Goal: Information Seeking & Learning: Learn about a topic

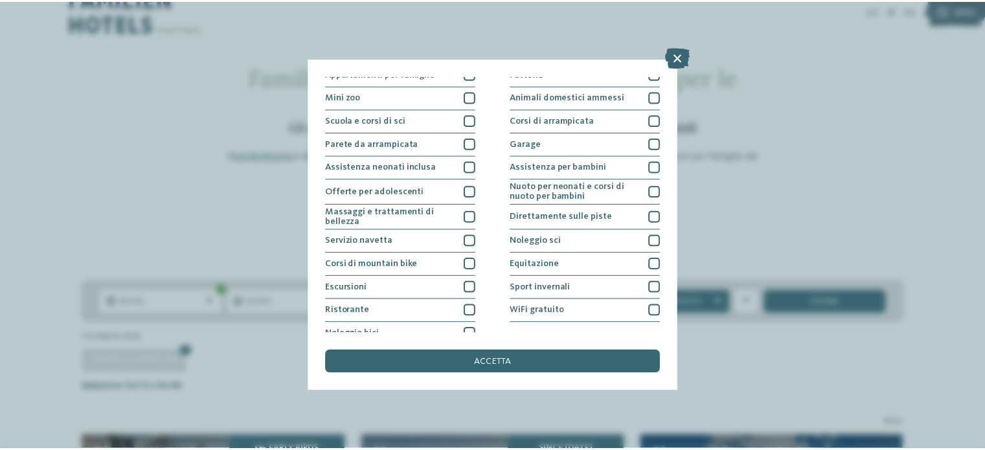
scroll to position [163, 0]
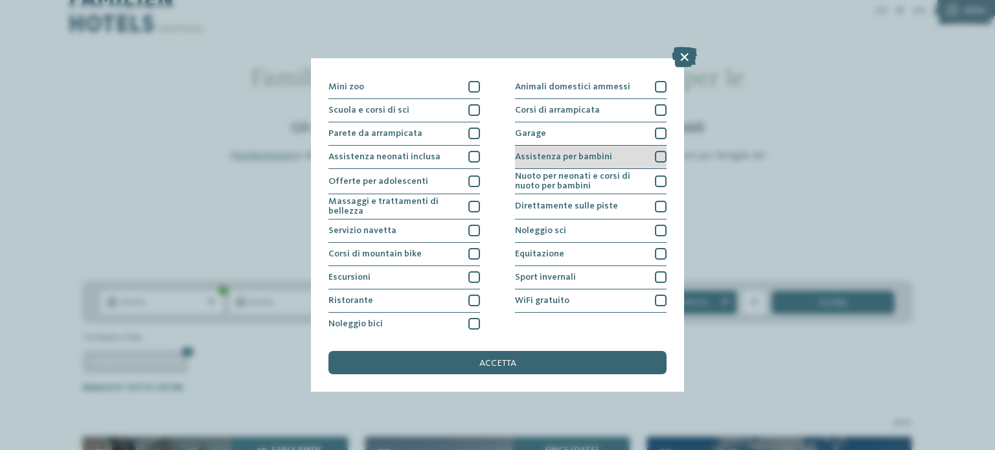
click at [655, 156] on div at bounding box center [661, 157] width 12 height 12
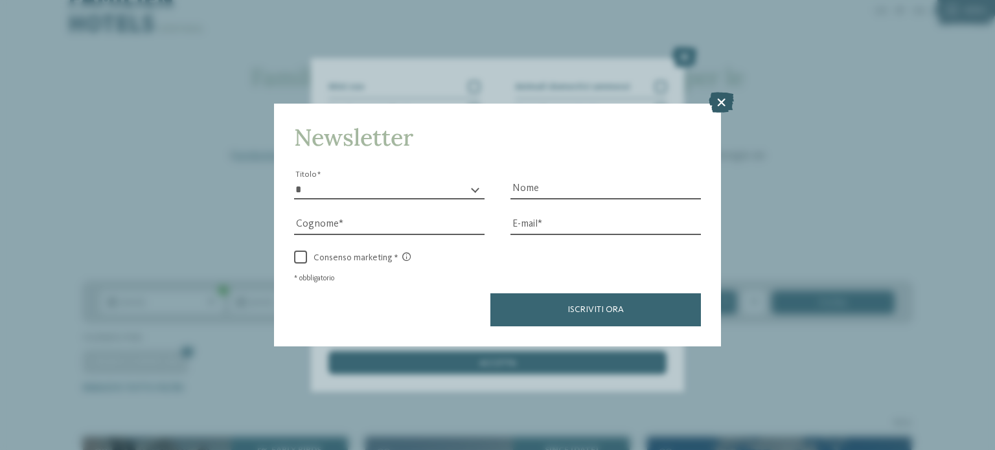
click at [720, 105] on icon at bounding box center [720, 102] width 25 height 21
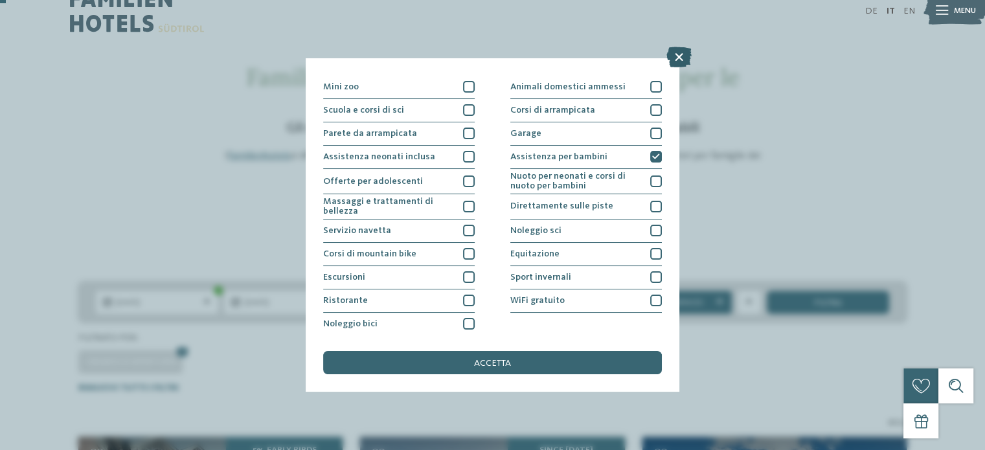
click at [676, 61] on icon at bounding box center [678, 57] width 25 height 21
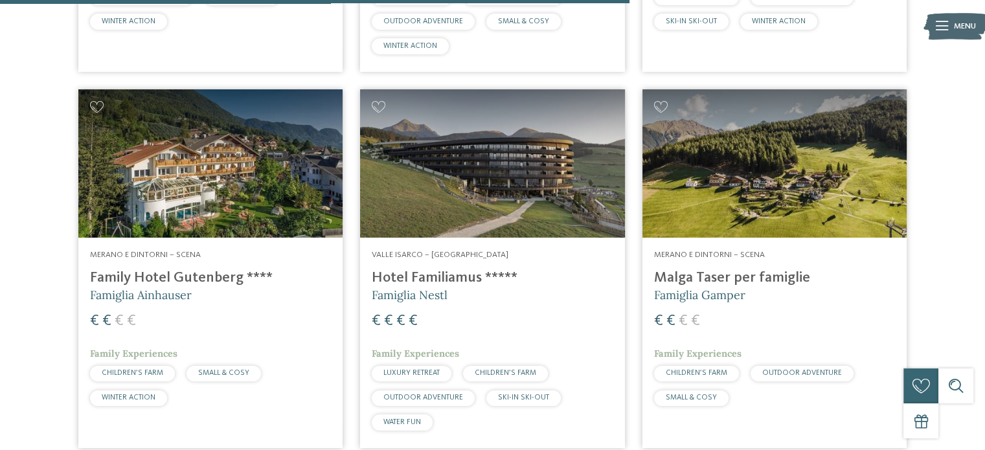
scroll to position [1901, 0]
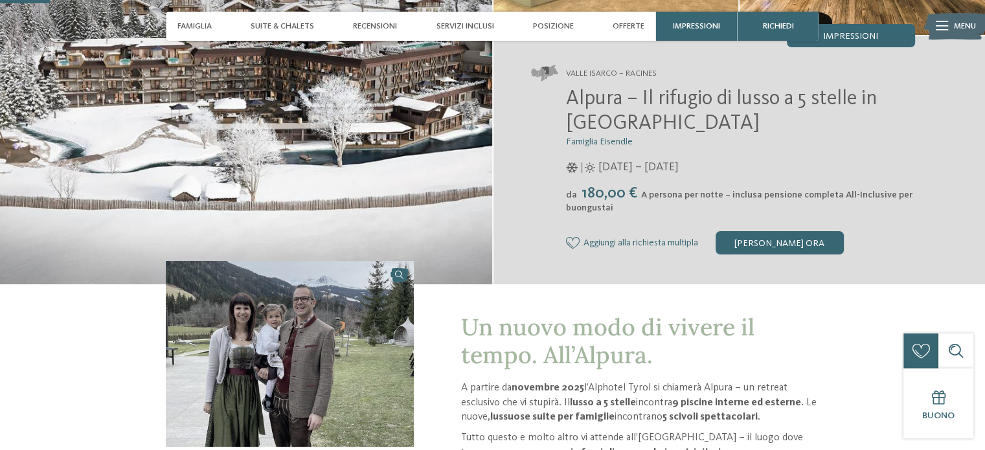
scroll to position [218, 0]
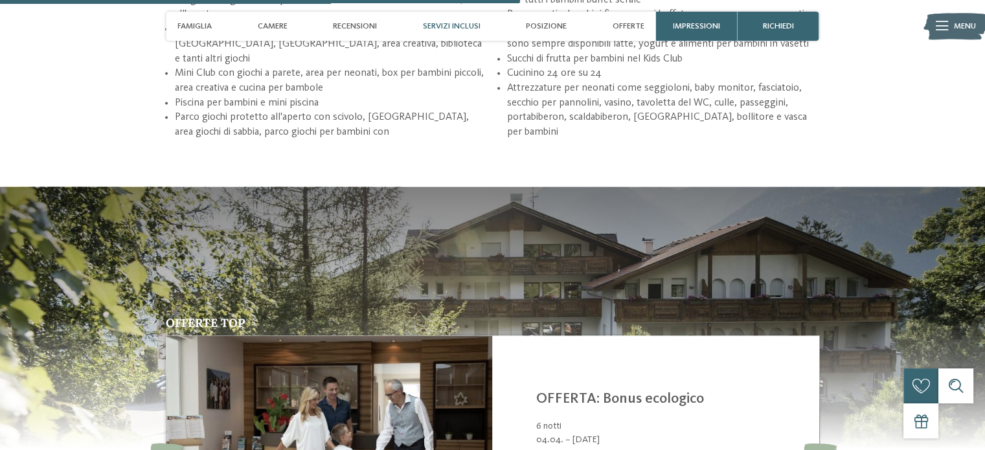
scroll to position [104, 0]
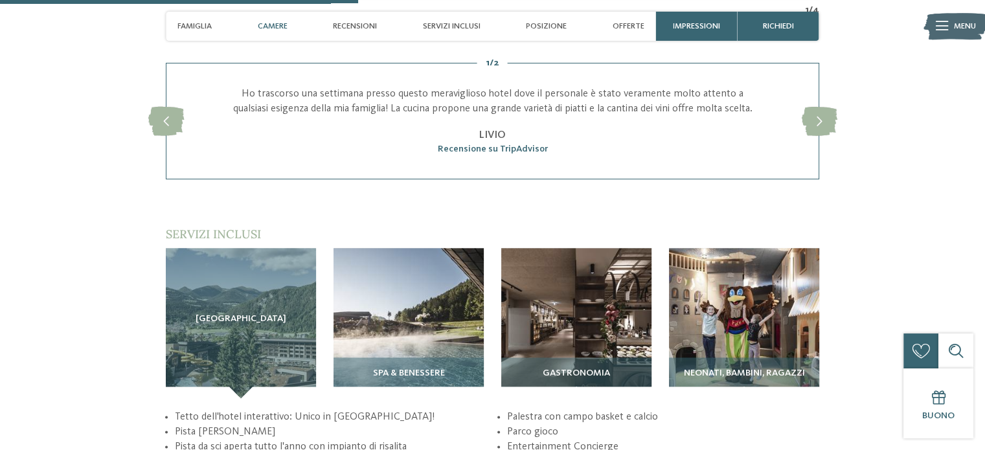
scroll to position [1487, 0]
